Goal: Task Accomplishment & Management: Use online tool/utility

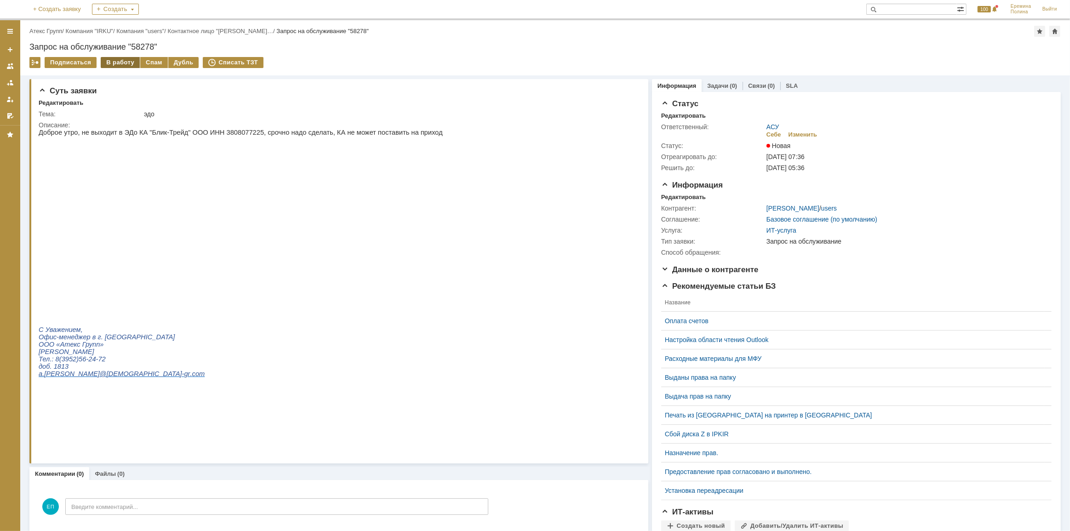
click at [110, 62] on div "В работу" at bounding box center [120, 62] width 39 height 11
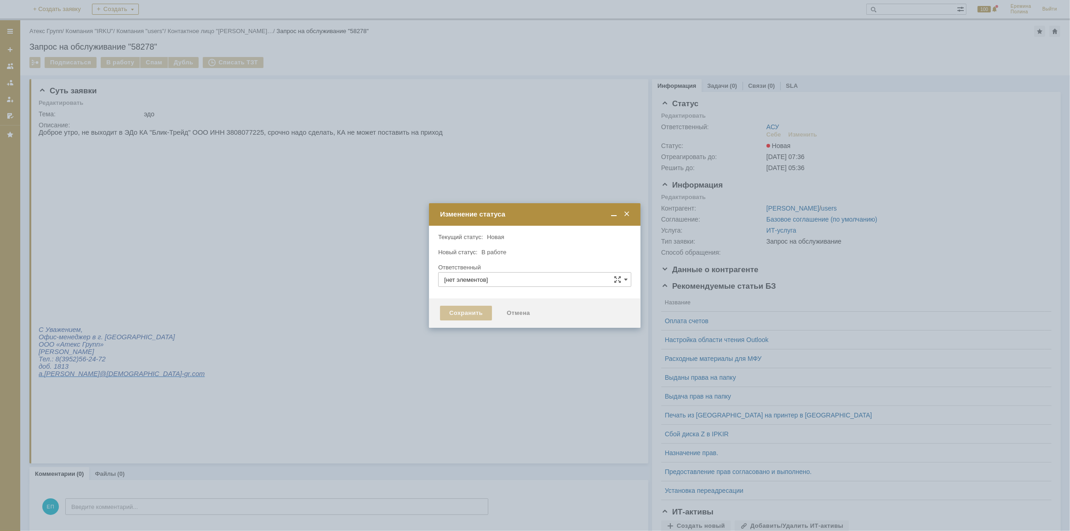
type input "АСУ"
type input "[PERSON_NAME]"
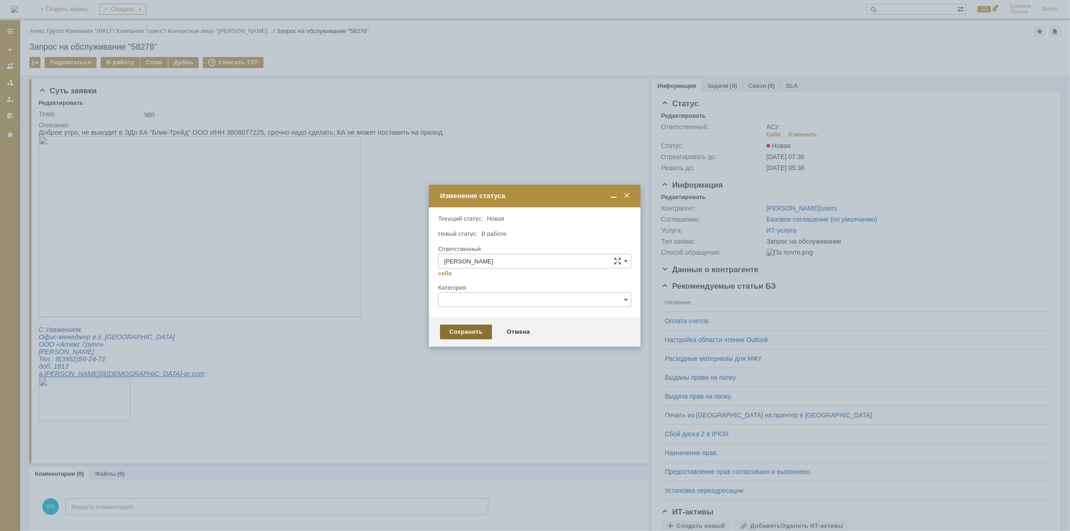
click at [474, 331] on div "Сохранить" at bounding box center [466, 332] width 52 height 15
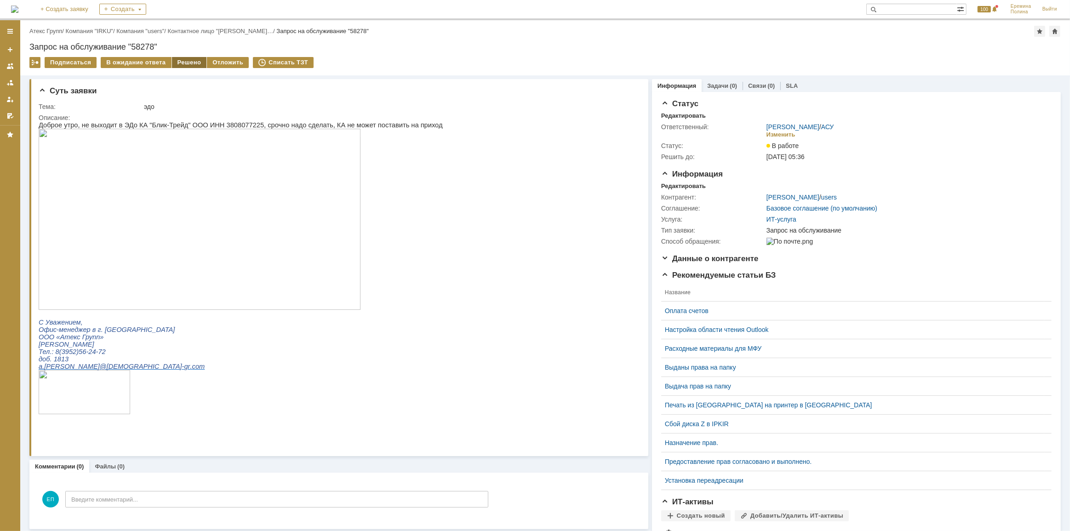
click at [188, 65] on div "Решено" at bounding box center [189, 62] width 35 height 11
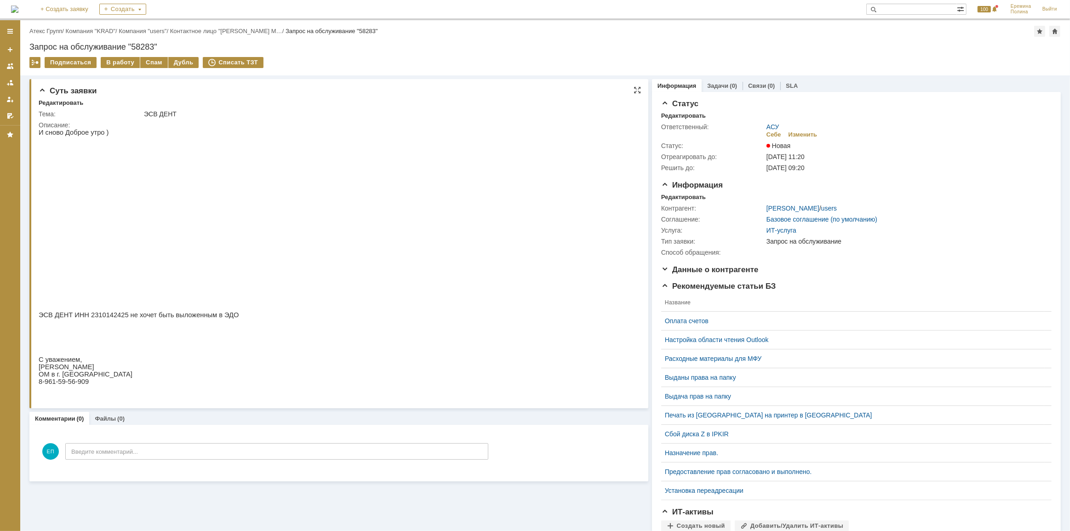
click at [386, 227] on img at bounding box center [399, 226] width 322 height 181
